Goal: Information Seeking & Learning: Compare options

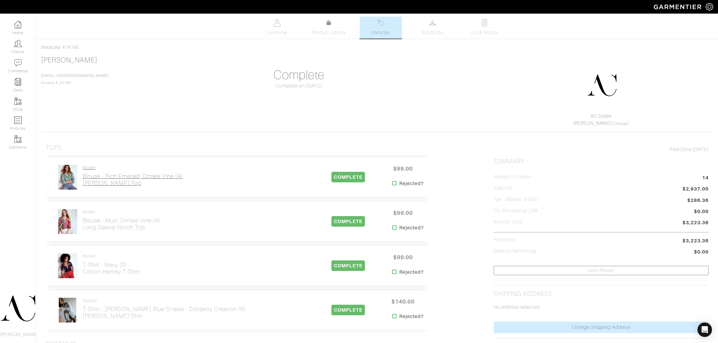
scroll to position [75, 0]
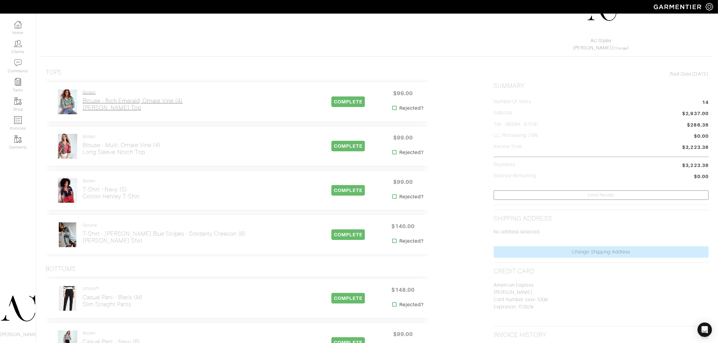
drag, startPoint x: 147, startPoint y: 116, endPoint x: 82, endPoint y: 108, distance: 65.4
click at [82, 108] on div "Boden Blouse - Rich Emerald, Ornate Vine (4) [PERSON_NAME] Top COMPLETE $99.00 …" at bounding box center [237, 101] width 383 height 39
copy h2 "[PERSON_NAME] Top"
drag, startPoint x: 150, startPoint y: 156, endPoint x: 84, endPoint y: 150, distance: 66.0
click at [84, 150] on div "Boden Blouse - Multi, Ornate Vine (4) Long Sleeve Notch Top" at bounding box center [122, 146] width 78 height 24
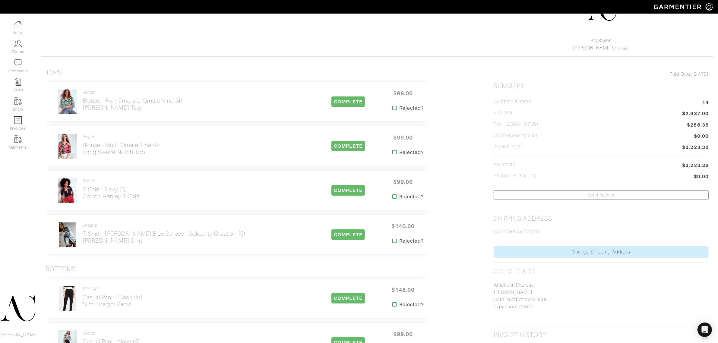
copy h2 "Long Sleeve Notch Top"
drag, startPoint x: 143, startPoint y: 201, endPoint x: 83, endPoint y: 198, distance: 60.1
click at [83, 198] on div "Boden T-Shirt - Navy (S) Cotton Henley T-shirt" at bounding box center [184, 190] width 268 height 25
copy h2 "Cotton Henley T-shirt"
drag, startPoint x: 124, startPoint y: 246, endPoint x: 82, endPoint y: 243, distance: 42.6
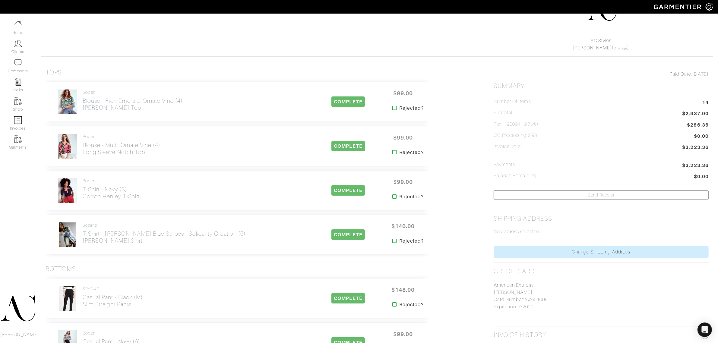
click at [82, 243] on div "Sezane T-Shirt - [PERSON_NAME] Blue Stripes - Solidarity Creation (6) [PERSON_N…" at bounding box center [184, 234] width 268 height 25
copy h2 "[PERSON_NAME] Shirt"
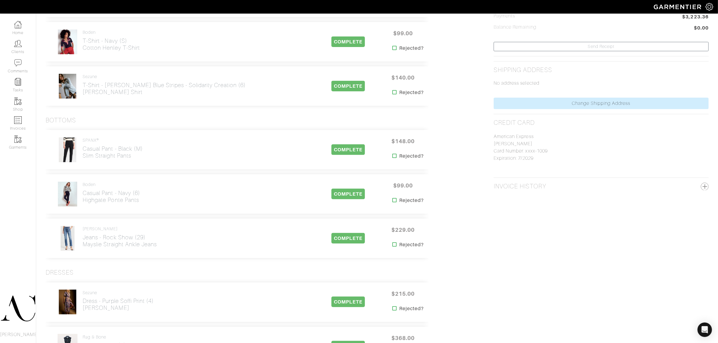
scroll to position [226, 0]
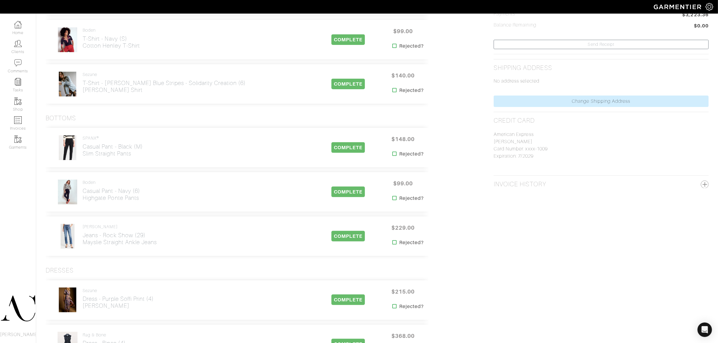
drag, startPoint x: 142, startPoint y: 161, endPoint x: 82, endPoint y: 157, distance: 60.4
click at [82, 157] on div "SPANX® Casual Pant - Black (M) Slim Straight Pants COMPLETE $148.00 Rejected?" at bounding box center [237, 147] width 383 height 39
copy h2 "Slim Straight Pants"
drag, startPoint x: 147, startPoint y: 202, endPoint x: 84, endPoint y: 200, distance: 63.3
click at [84, 200] on div "Boden Casual Pant - Navy (6) Highgate [GEOGRAPHIC_DATA]" at bounding box center [184, 191] width 268 height 25
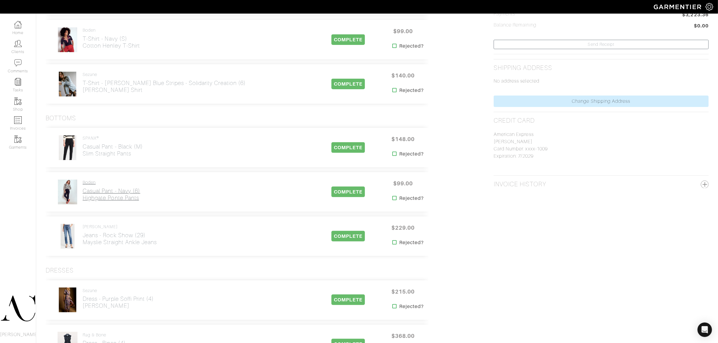
copy h2 "Highgate Ponte Pants"
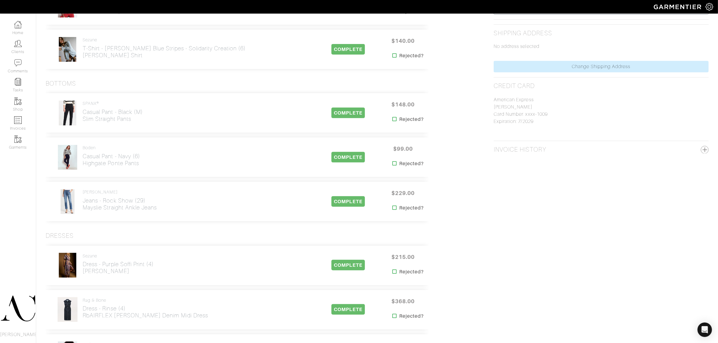
scroll to position [264, 0]
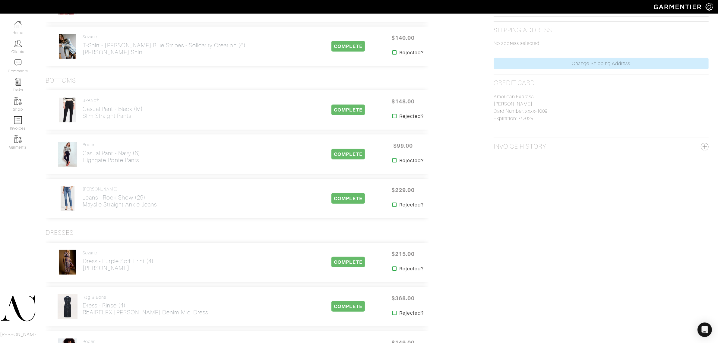
drag, startPoint x: 129, startPoint y: 214, endPoint x: 82, endPoint y: 214, distance: 47.0
click at [82, 214] on div "[PERSON_NAME] Jeans - Rock Show (29) Mayslie Straight Ankle Jeans COMPLETE $229…" at bounding box center [237, 198] width 383 height 39
click at [100, 225] on div "SPANX® Casual Pant - Black (M) Slim Straight Pants COMPLETE $148.00 Rejected? B…" at bounding box center [237, 156] width 383 height 145
drag, startPoint x: 160, startPoint y: 209, endPoint x: 83, endPoint y: 209, distance: 76.9
click at [83, 209] on div "[PERSON_NAME] Jeans - Rock Show (29) Mayslie Straight Ankle Jeans" at bounding box center [184, 198] width 268 height 25
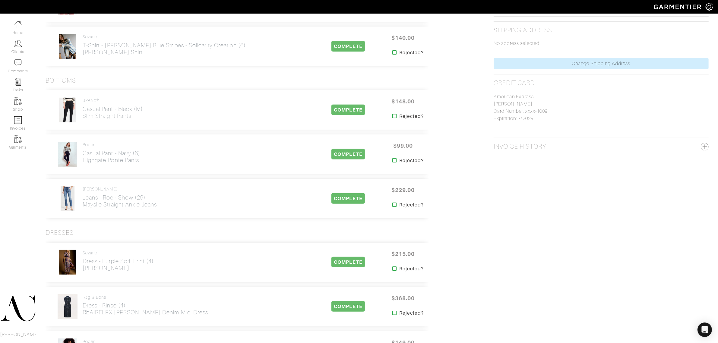
copy h2 "Mayslie Straight Ankle Jeans"
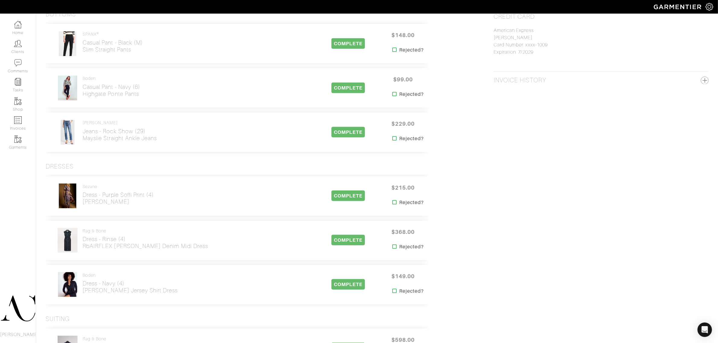
scroll to position [339, 0]
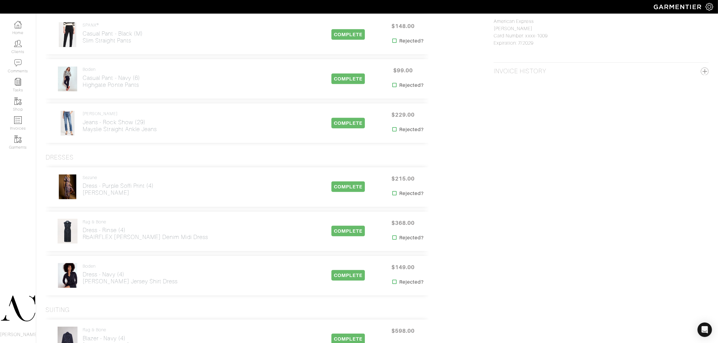
drag, startPoint x: 117, startPoint y: 197, endPoint x: 84, endPoint y: 197, distance: 32.9
click at [84, 197] on div "Sezane Dress - Purple Soffi Print (4) [PERSON_NAME] Dress" at bounding box center [118, 187] width 71 height 24
copy h2 "[PERSON_NAME]"
drag, startPoint x: 180, startPoint y: 240, endPoint x: 115, endPoint y: 243, distance: 65.8
click at [115, 243] on div "Rag & Bone Dress - Rinse (4) rbAIRFLEX [PERSON_NAME] Denim Midi Dress" at bounding box center [184, 231] width 268 height 25
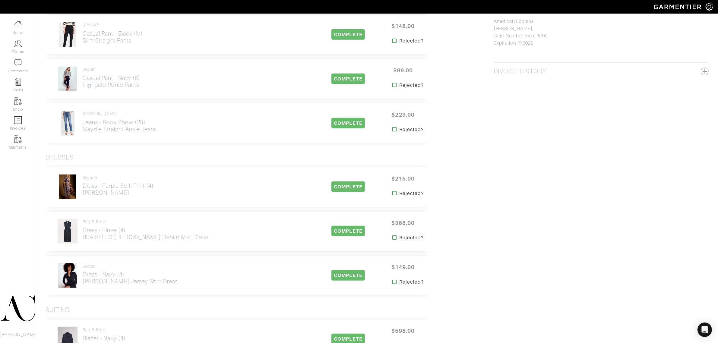
copy h2 "[PERSON_NAME] Denim Midi Dress"
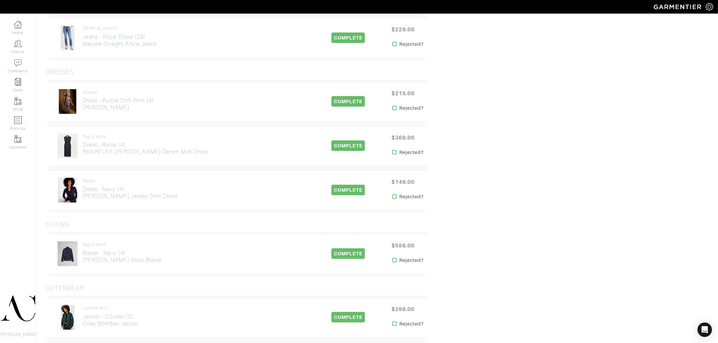
scroll to position [452, 0]
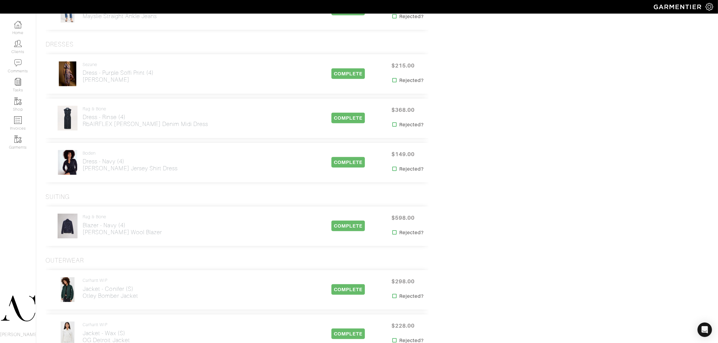
drag, startPoint x: 154, startPoint y: 176, endPoint x: 84, endPoint y: 174, distance: 69.9
click at [84, 174] on div "Boden Dress - Navy (4) [PERSON_NAME] Jersey Shirt Dress COMPLETE $149.00 Reject…" at bounding box center [237, 162] width 383 height 39
copy h2 "[PERSON_NAME] Jersey Shirt Dress"
drag, startPoint x: 137, startPoint y: 240, endPoint x: 82, endPoint y: 236, distance: 55.3
click at [82, 236] on div "Rag & Bone Blazer - Navy (4) [PERSON_NAME] Wool Blazer COMPLETE $598.00 Rejecte…" at bounding box center [237, 225] width 383 height 39
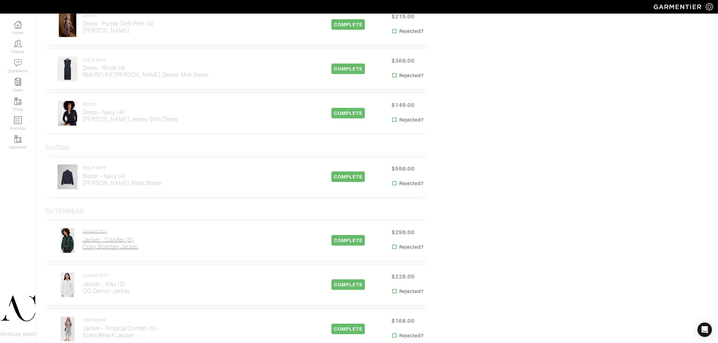
scroll to position [565, 0]
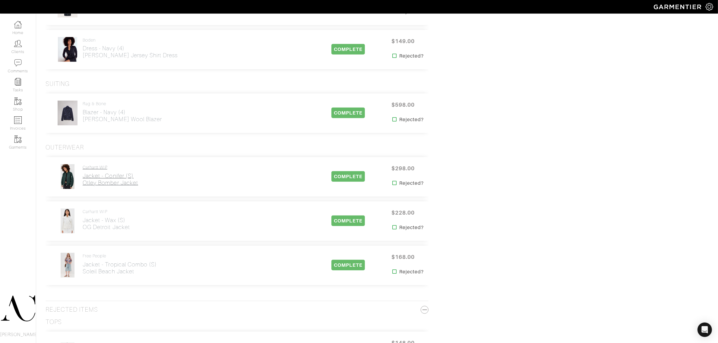
drag, startPoint x: 144, startPoint y: 190, endPoint x: 82, endPoint y: 185, distance: 61.7
click at [82, 185] on div "Carhartt WIP Jacket - Conifer (S) Otley Bomber Jacket COMPLETE $298.00 Rejected?" at bounding box center [237, 176] width 383 height 39
drag, startPoint x: 132, startPoint y: 231, endPoint x: 83, endPoint y: 230, distance: 49.1
click at [83, 230] on div "Carhartt WIP Jacket - Wax (S) OG Detroit Jacket" at bounding box center [184, 220] width 268 height 25
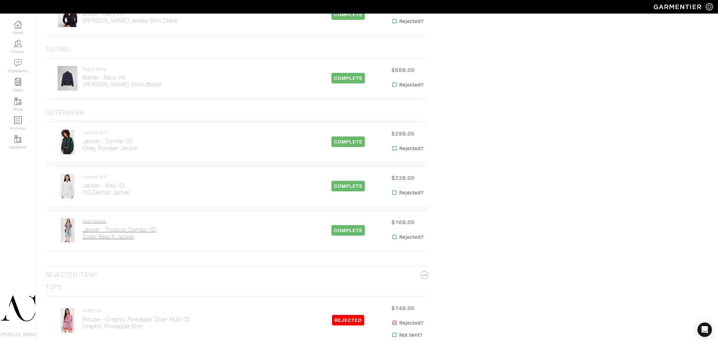
scroll to position [603, 0]
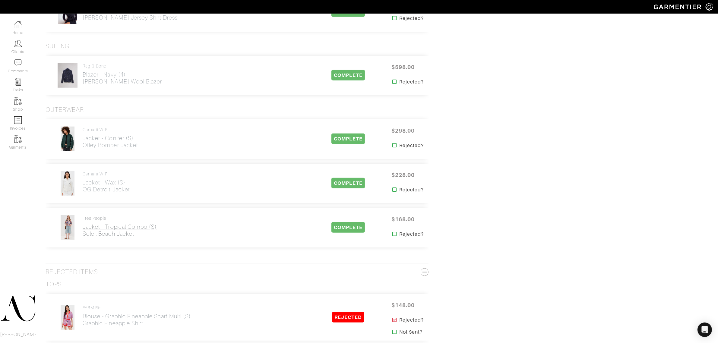
drag, startPoint x: 128, startPoint y: 238, endPoint x: 83, endPoint y: 234, distance: 44.8
click at [83, 234] on div "Free People Jacket - Tropical Combo (S) Soleil Beach Jacket COMPLETE $168.00 Re…" at bounding box center [237, 227] width 383 height 39
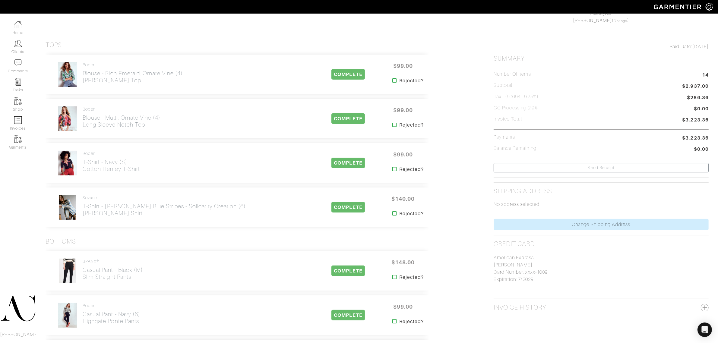
scroll to position [0, 0]
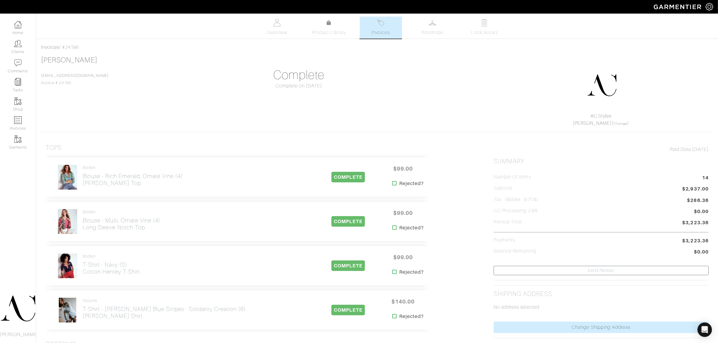
click at [496, 81] on div "AC.Styles [PERSON_NAME] ( Change )" at bounding box center [601, 92] width 210 height 69
